Goal: Task Accomplishment & Management: Use online tool/utility

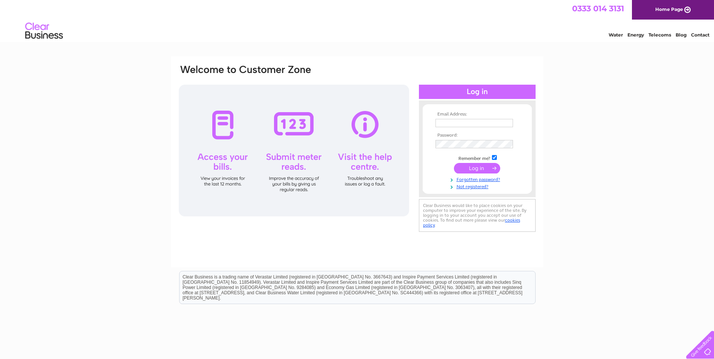
click at [472, 123] on input "text" at bounding box center [473, 123] width 77 height 8
type input "Maidstone.reception@themall.co.uk"
click at [482, 167] on input "submit" at bounding box center [477, 168] width 46 height 11
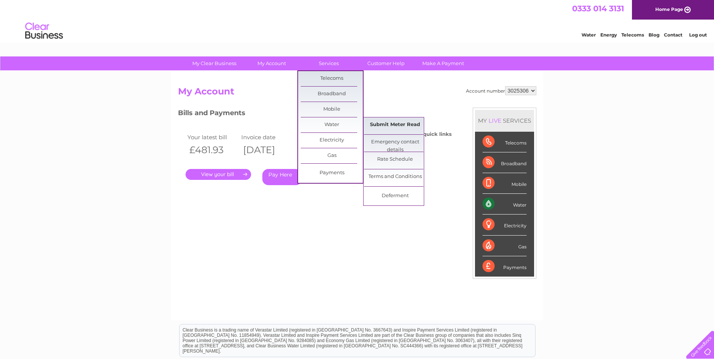
click at [384, 125] on link "Submit Meter Read" at bounding box center [395, 124] width 62 height 15
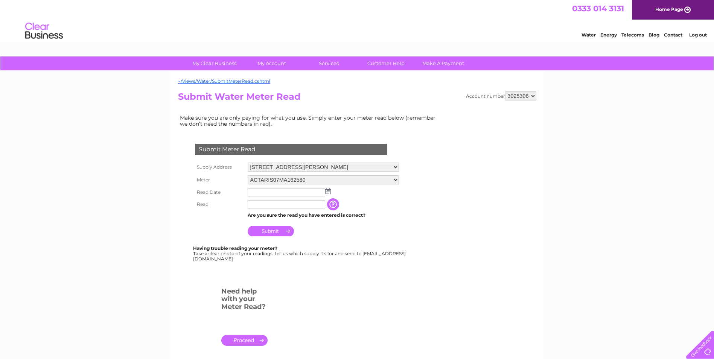
click at [326, 189] on img at bounding box center [328, 191] width 6 height 6
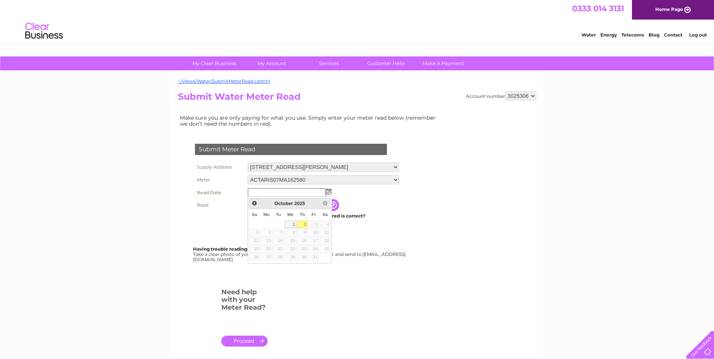
click at [256, 204] on span "Prev" at bounding box center [254, 203] width 6 height 6
click at [256, 258] on link "28" at bounding box center [254, 258] width 11 height 8
type input "[DATE]"
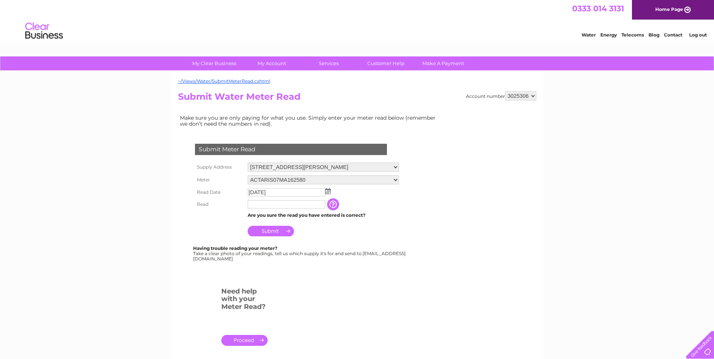
click at [264, 207] on input "text" at bounding box center [286, 204] width 77 height 8
type input "2249"
click at [268, 229] on input "Submit" at bounding box center [271, 231] width 46 height 11
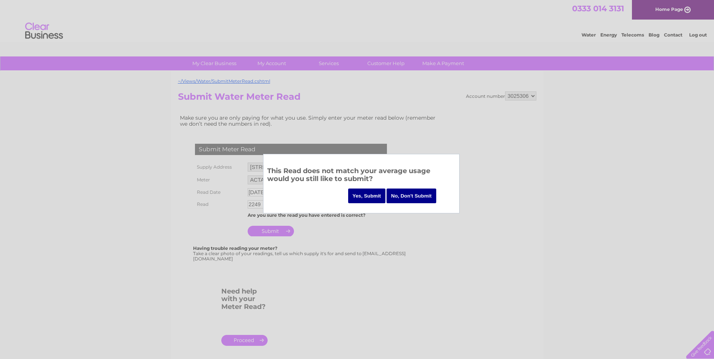
click at [364, 196] on input "Yes, Submit" at bounding box center [367, 195] width 38 height 15
